Goal: Transaction & Acquisition: Purchase product/service

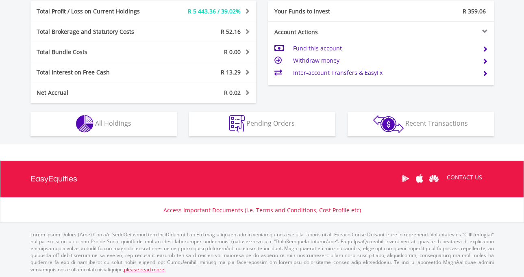
scroll to position [444, 0]
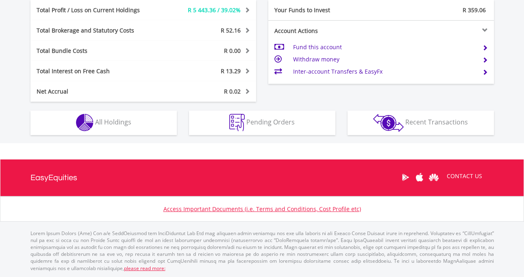
click at [177, 129] on div "Holdings All Holdings" at bounding box center [103, 118] width 159 height 33
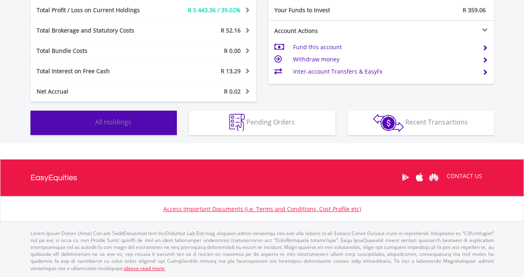
click at [129, 120] on span "All Holdings" at bounding box center [113, 122] width 36 height 9
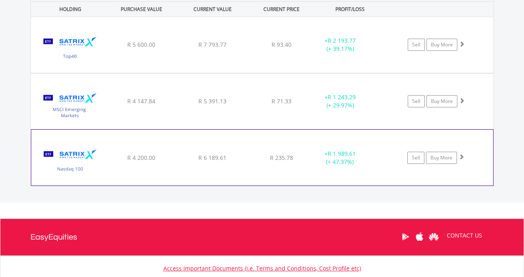
scroll to position [625, 0]
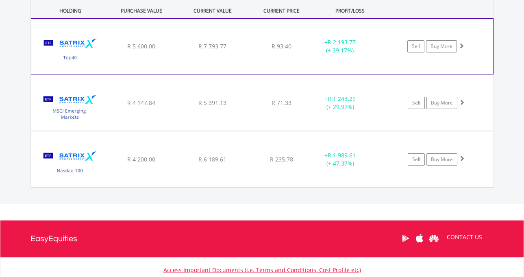
click at [303, 50] on div "R 93.40" at bounding box center [281, 46] width 65 height 8
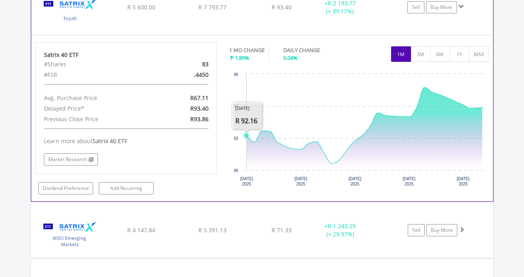
scroll to position [674, 0]
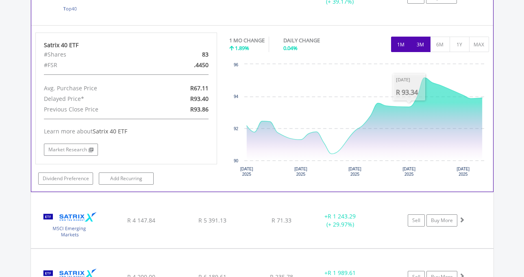
click at [416, 46] on button "3M" at bounding box center [421, 44] width 20 height 15
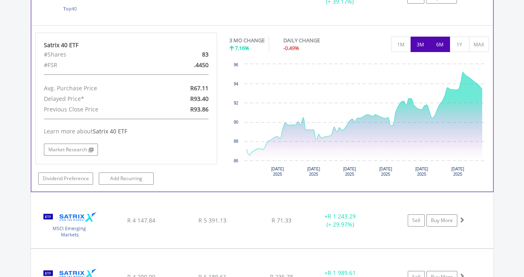
click at [439, 44] on button "6M" at bounding box center [440, 44] width 20 height 15
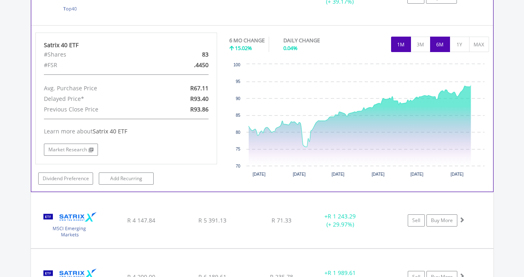
click at [405, 43] on button "1M" at bounding box center [401, 44] width 20 height 15
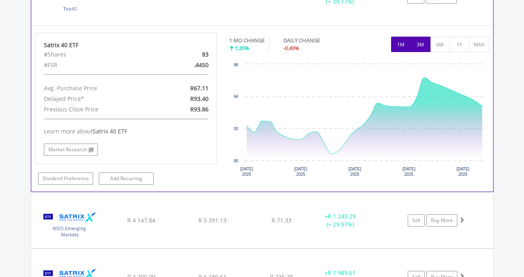
click at [419, 44] on button "3M" at bounding box center [421, 44] width 20 height 15
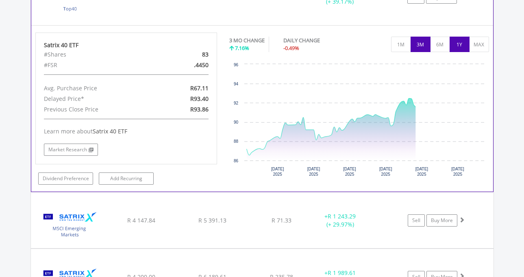
click at [459, 43] on button "1Y" at bounding box center [460, 44] width 20 height 15
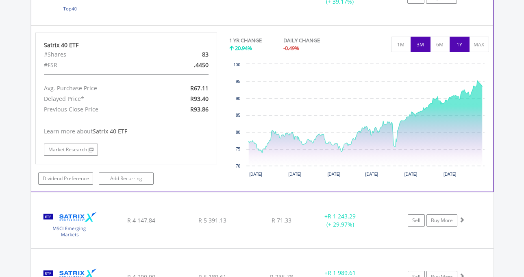
click at [424, 43] on button "3M" at bounding box center [421, 44] width 20 height 15
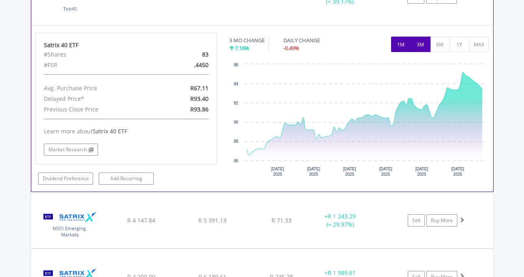
click at [402, 45] on button "1M" at bounding box center [401, 44] width 20 height 15
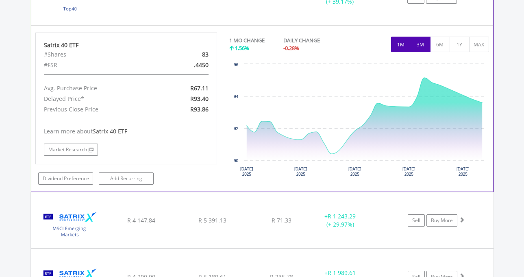
click at [417, 46] on button "3M" at bounding box center [421, 44] width 20 height 15
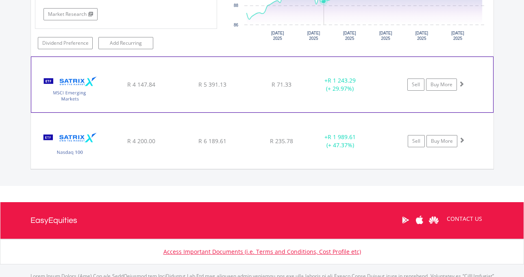
scroll to position [810, 0]
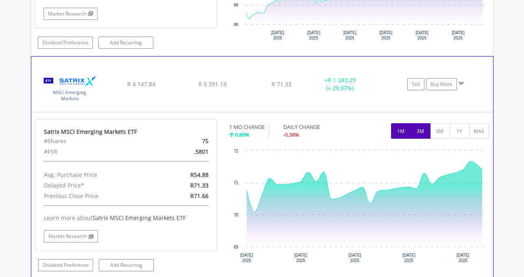
click at [420, 130] on button "3M" at bounding box center [421, 130] width 20 height 15
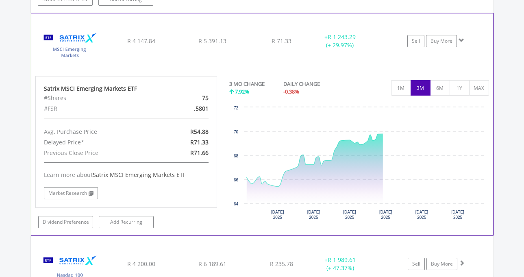
scroll to position [891, 0]
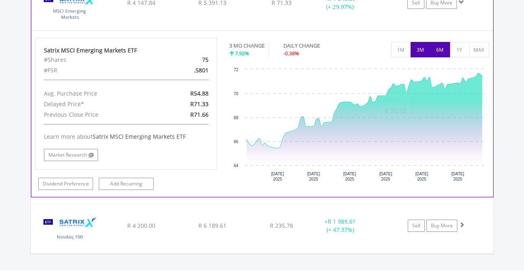
click at [435, 48] on button "6M" at bounding box center [440, 49] width 20 height 15
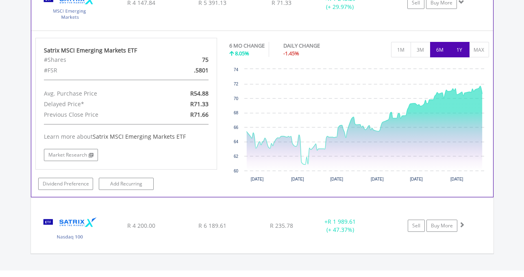
click at [455, 52] on button "1Y" at bounding box center [460, 49] width 20 height 15
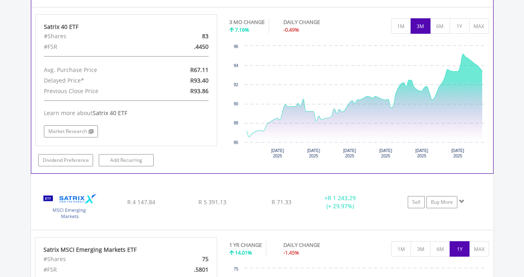
scroll to position [677, 0]
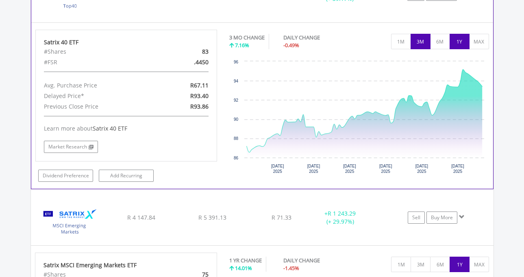
click at [464, 41] on button "1Y" at bounding box center [460, 41] width 20 height 15
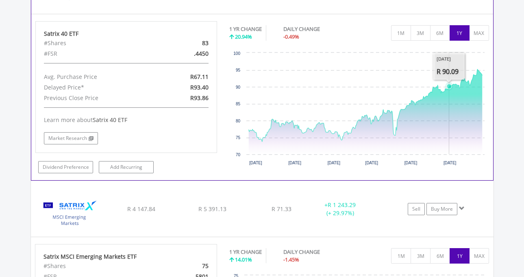
scroll to position [669, 0]
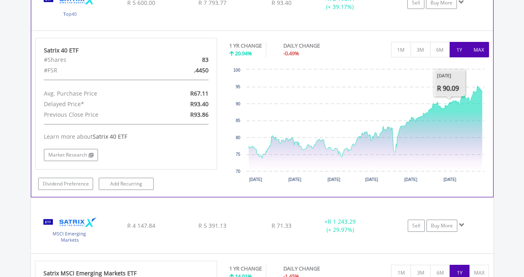
click at [474, 48] on button "MAX" at bounding box center [480, 49] width 20 height 15
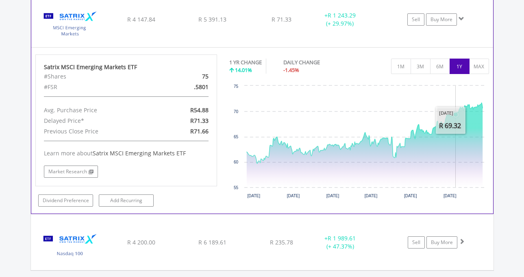
scroll to position [875, 0]
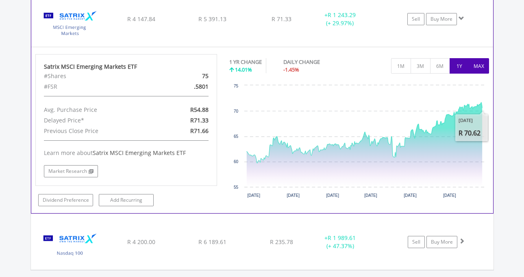
click at [479, 73] on button "MAX" at bounding box center [480, 65] width 20 height 15
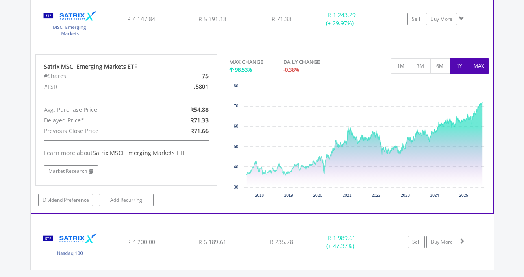
click at [451, 68] on button "1Y" at bounding box center [460, 65] width 20 height 15
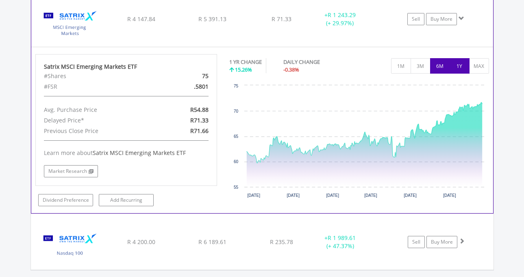
click at [437, 63] on button "6M" at bounding box center [440, 65] width 20 height 15
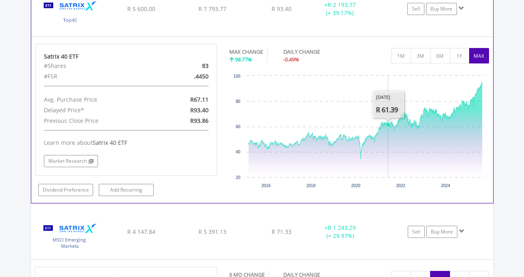
scroll to position [660, 0]
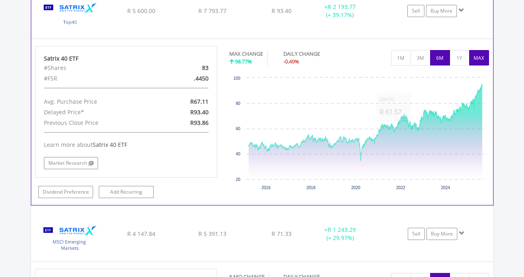
click at [438, 61] on button "6M" at bounding box center [440, 57] width 20 height 15
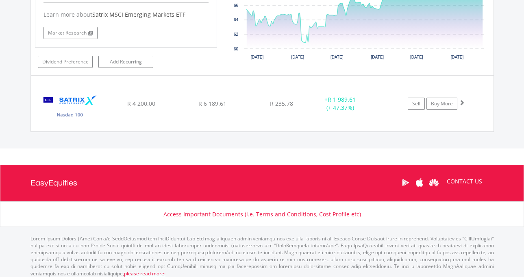
scroll to position [1016, 0]
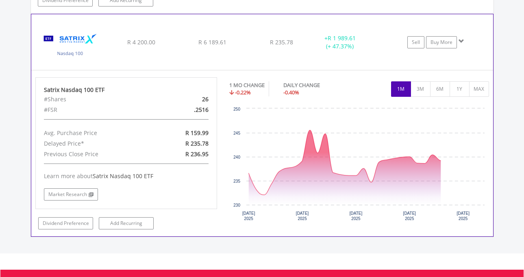
scroll to position [1105, 0]
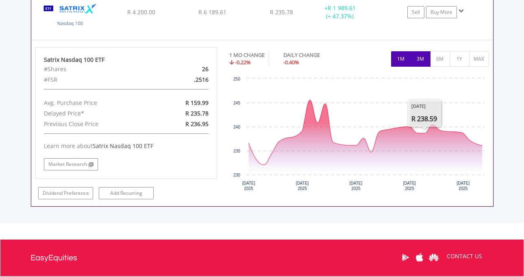
click at [420, 57] on button "3M" at bounding box center [421, 58] width 20 height 15
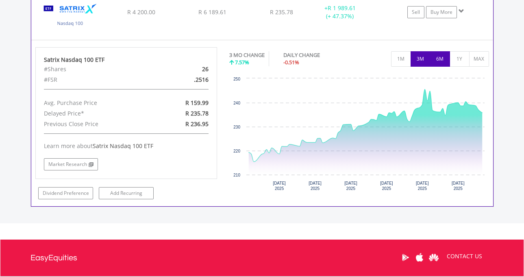
click at [442, 58] on button "6M" at bounding box center [440, 58] width 20 height 15
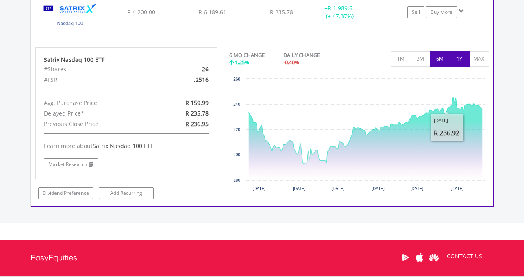
click at [456, 54] on button "1Y" at bounding box center [460, 58] width 20 height 15
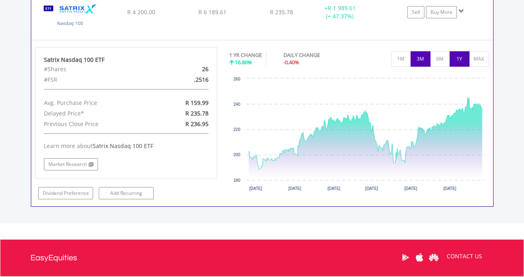
click at [424, 61] on button "3M" at bounding box center [421, 58] width 20 height 15
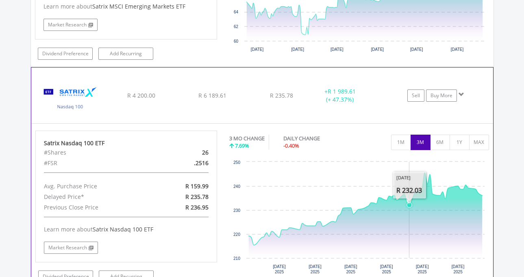
scroll to position [1021, 0]
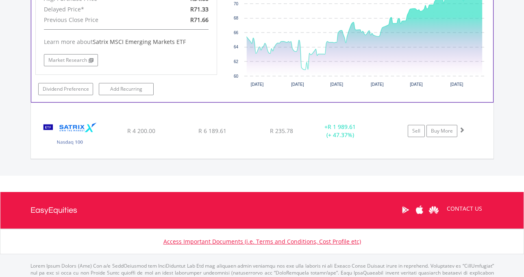
scroll to position [987, 0]
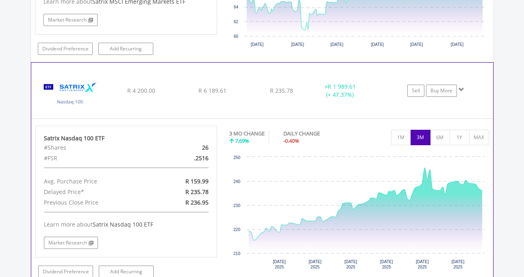
scroll to position [1033, 0]
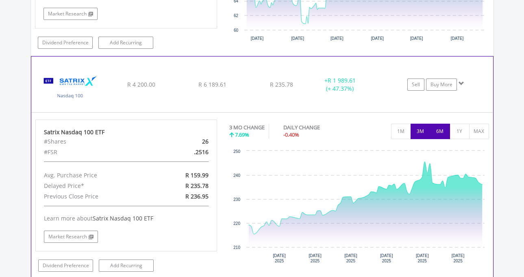
click at [432, 129] on button "6M" at bounding box center [440, 131] width 20 height 15
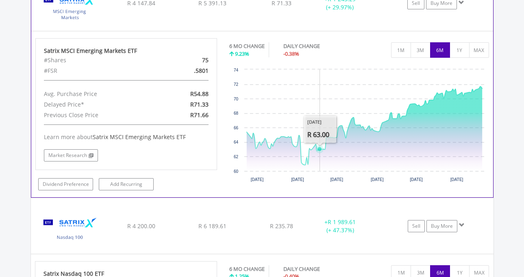
scroll to position [878, 0]
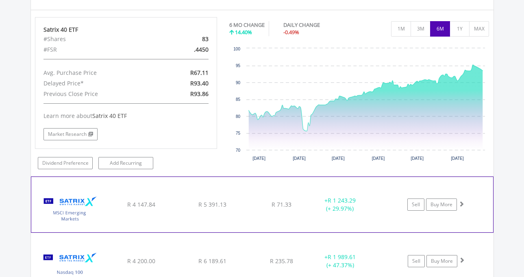
scroll to position [672, 0]
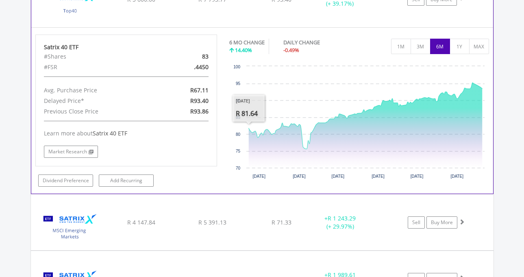
click at [242, 18] on div "﻿ Satrix 40 ETF R 5 600.00 R 7 793.77 R 93.40 + R 2 193.77 (+ 39.17%) Sell Buy …" at bounding box center [262, -1] width 462 height 55
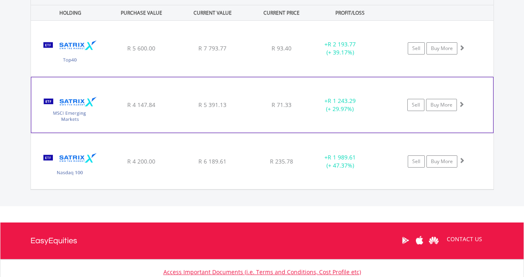
scroll to position [615, 0]
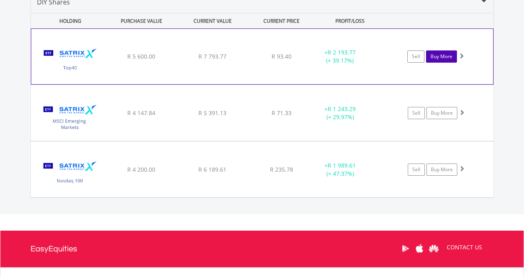
click at [435, 58] on link "Buy More" at bounding box center [441, 56] width 31 height 12
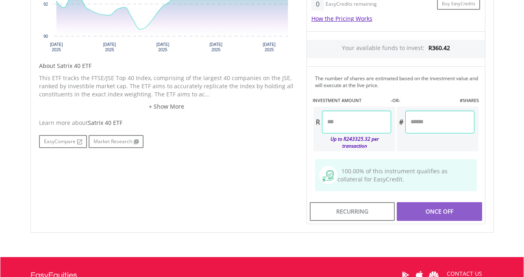
scroll to position [361, 0]
click at [360, 120] on input "number" at bounding box center [356, 122] width 69 height 23
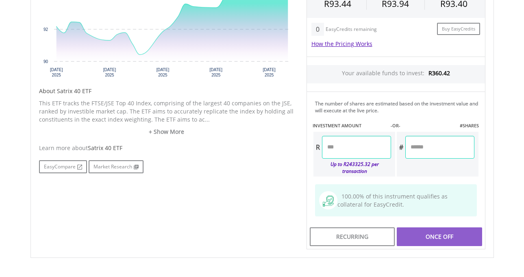
scroll to position [363, 0]
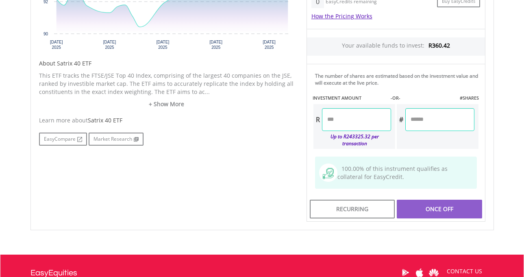
click at [358, 124] on input "number" at bounding box center [356, 119] width 69 height 23
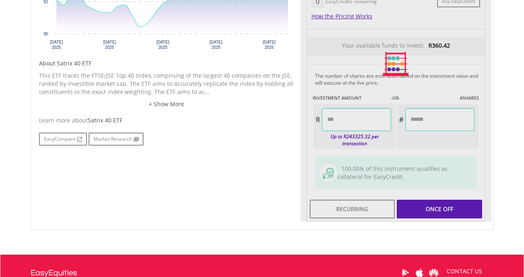
type input "******"
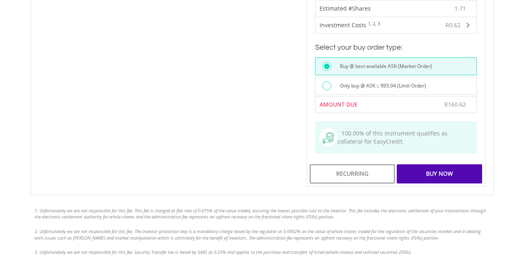
scroll to position [564, 0]
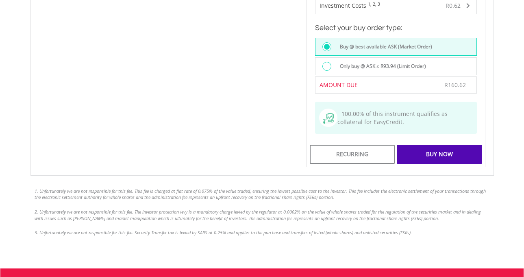
click at [422, 147] on div "Buy Now" at bounding box center [439, 154] width 85 height 19
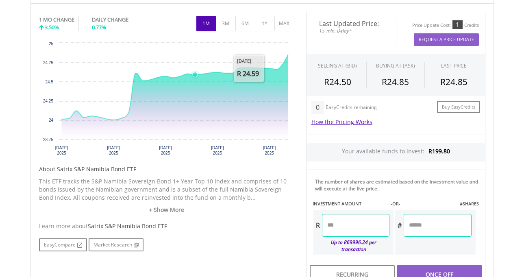
scroll to position [249, 0]
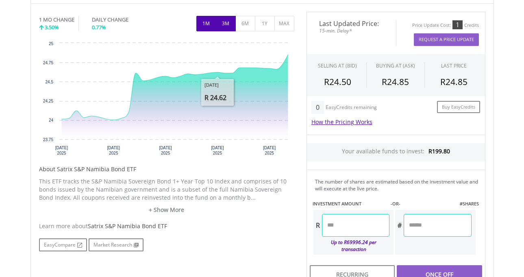
click at [229, 19] on button "3M" at bounding box center [226, 23] width 20 height 15
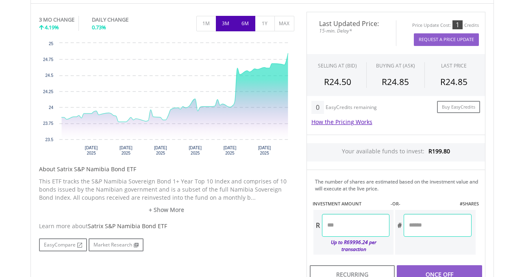
click at [243, 20] on button "6M" at bounding box center [246, 23] width 20 height 15
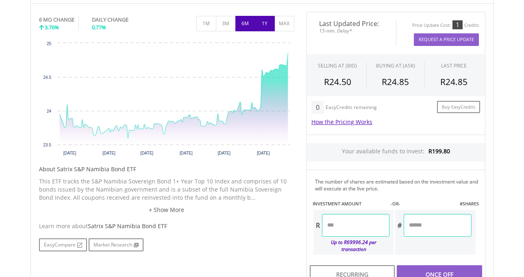
click at [258, 22] on button "1Y" at bounding box center [265, 23] width 20 height 15
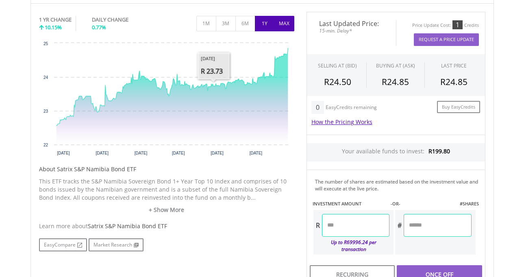
click at [282, 19] on button "MAX" at bounding box center [285, 23] width 20 height 15
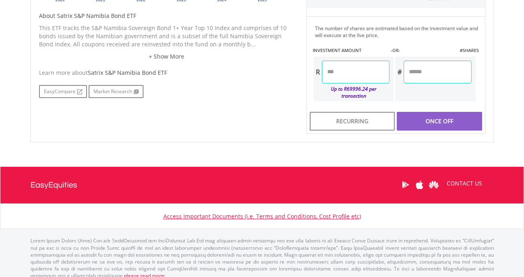
scroll to position [403, 0]
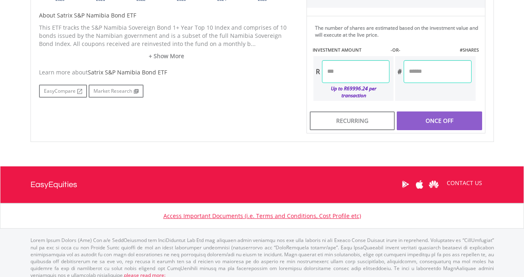
click at [341, 68] on input "number" at bounding box center [356, 71] width 68 height 23
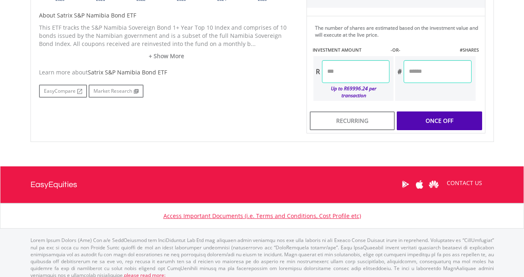
type input "******"
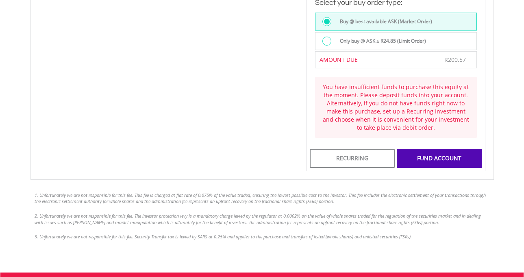
scroll to position [574, 0]
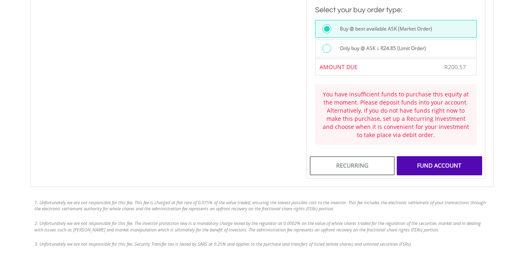
click at [327, 44] on div at bounding box center [327, 48] width 9 height 9
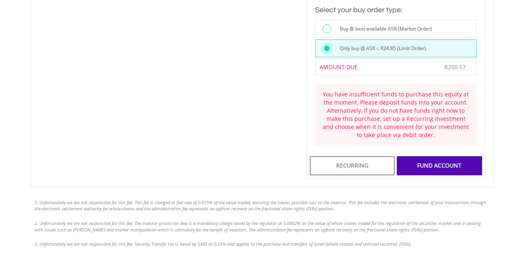
click at [326, 24] on div at bounding box center [327, 28] width 9 height 9
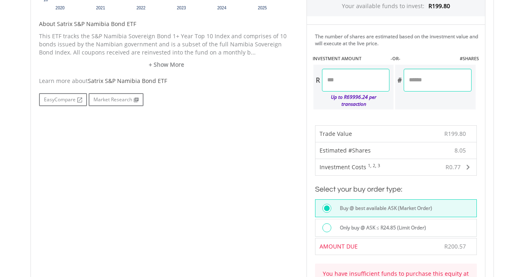
scroll to position [382, 0]
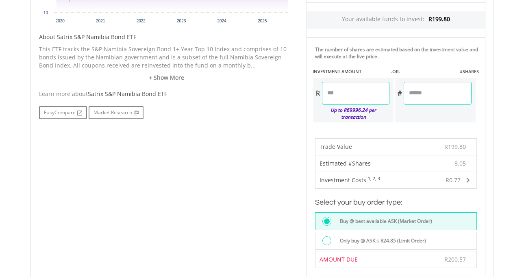
drag, startPoint x: 440, startPoint y: 94, endPoint x: 403, endPoint y: 91, distance: 37.5
click at [403, 91] on div "# ******" at bounding box center [433, 93] width 76 height 23
type input "*"
type input "*****"
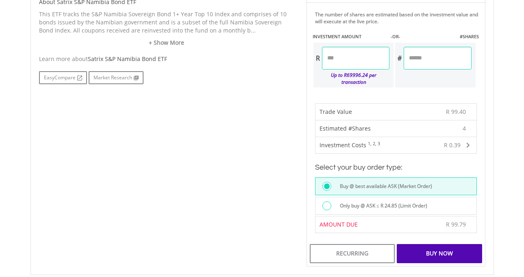
scroll to position [390, 0]
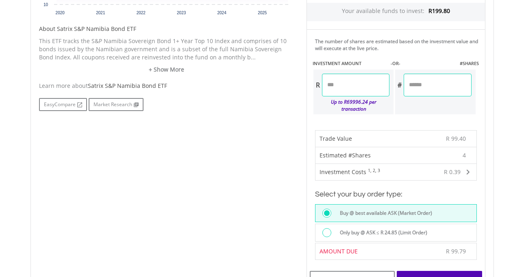
click at [421, 80] on input "*" at bounding box center [438, 85] width 68 height 23
type input "*"
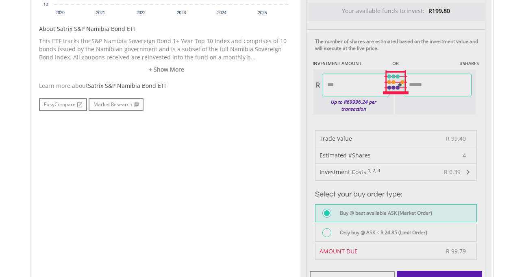
type input "******"
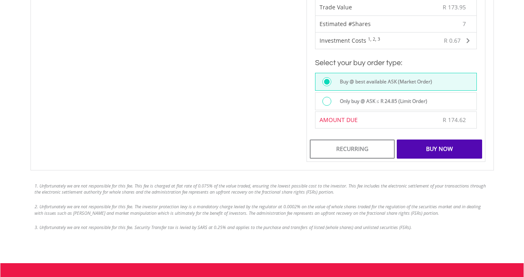
scroll to position [525, 0]
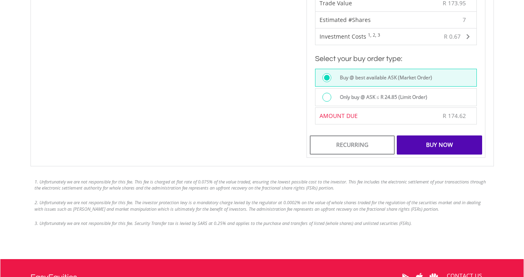
click at [413, 135] on div "Buy Now" at bounding box center [439, 144] width 85 height 19
